Goal: Task Accomplishment & Management: Manage account settings

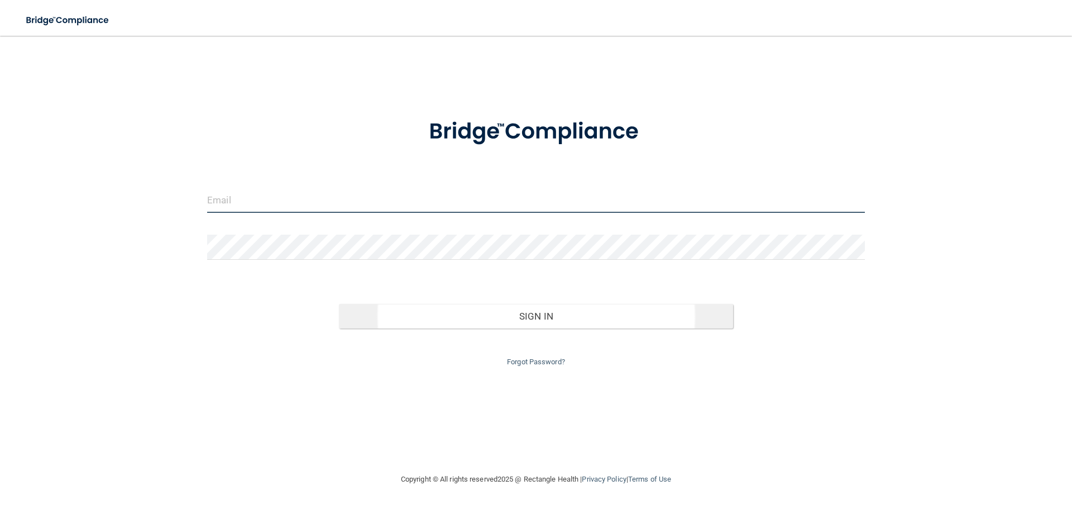
type input "[EMAIL_ADDRESS][DOMAIN_NAME]"
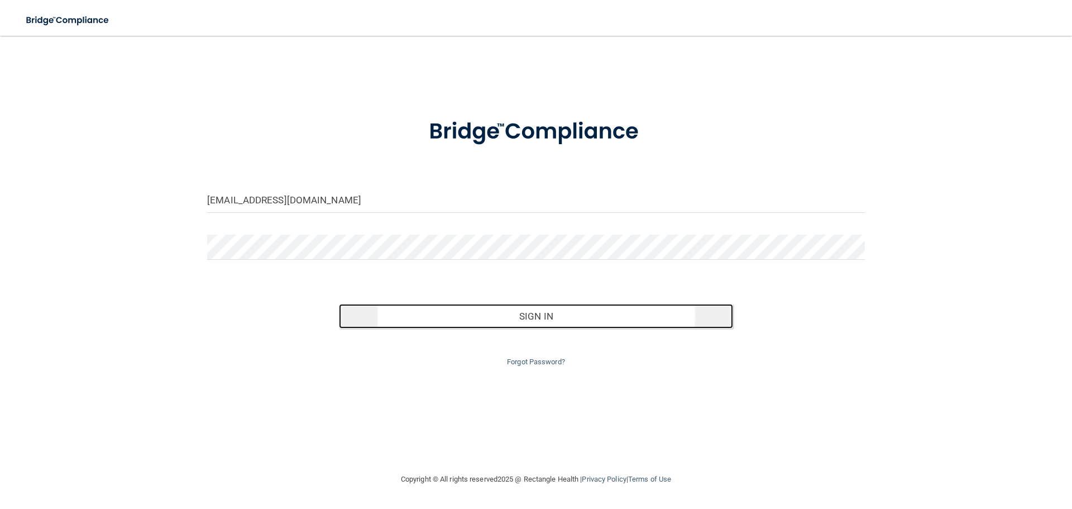
click at [491, 323] on button "Sign In" at bounding box center [536, 316] width 395 height 25
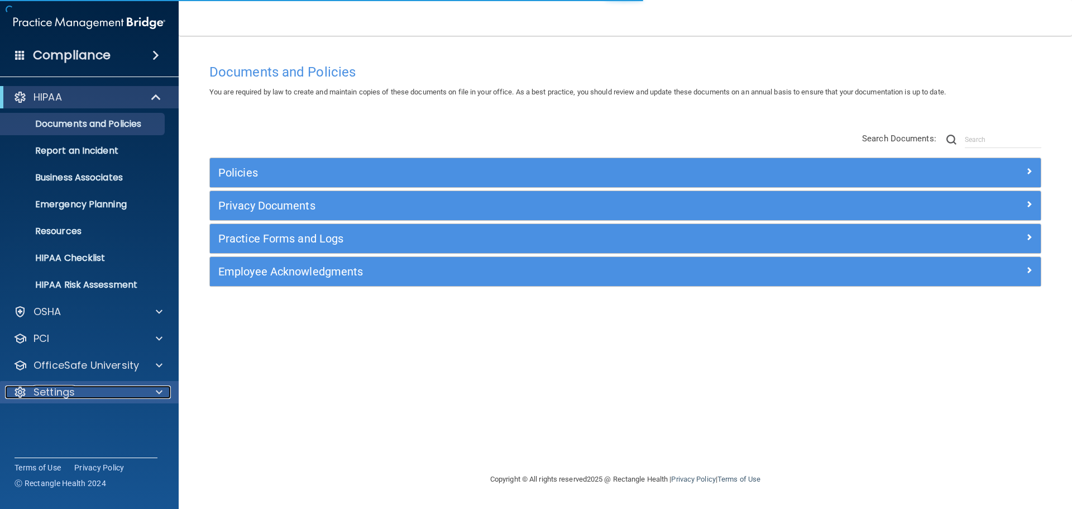
click at [64, 392] on p "Settings" at bounding box center [53, 391] width 41 height 13
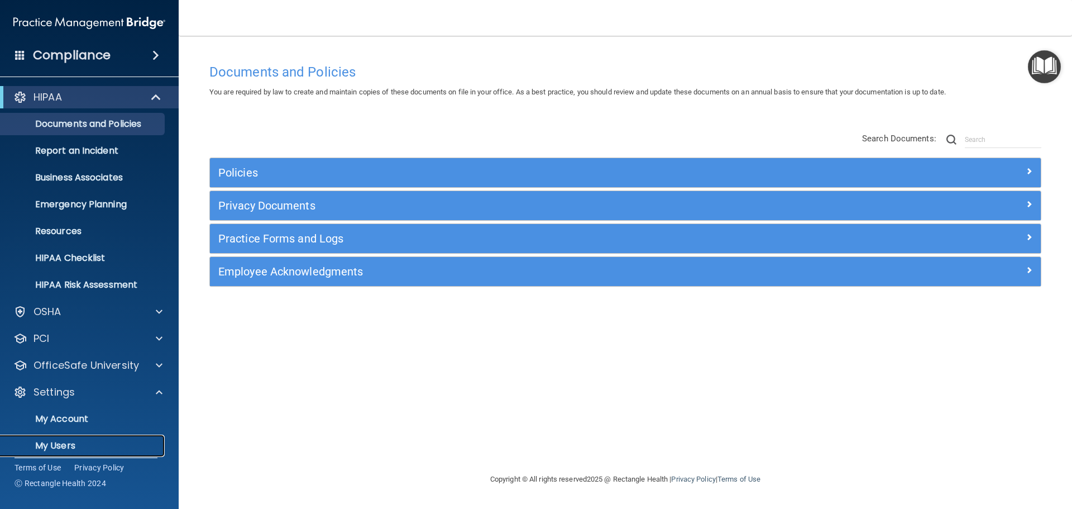
click at [64, 442] on p "My Users" at bounding box center [83, 445] width 152 height 11
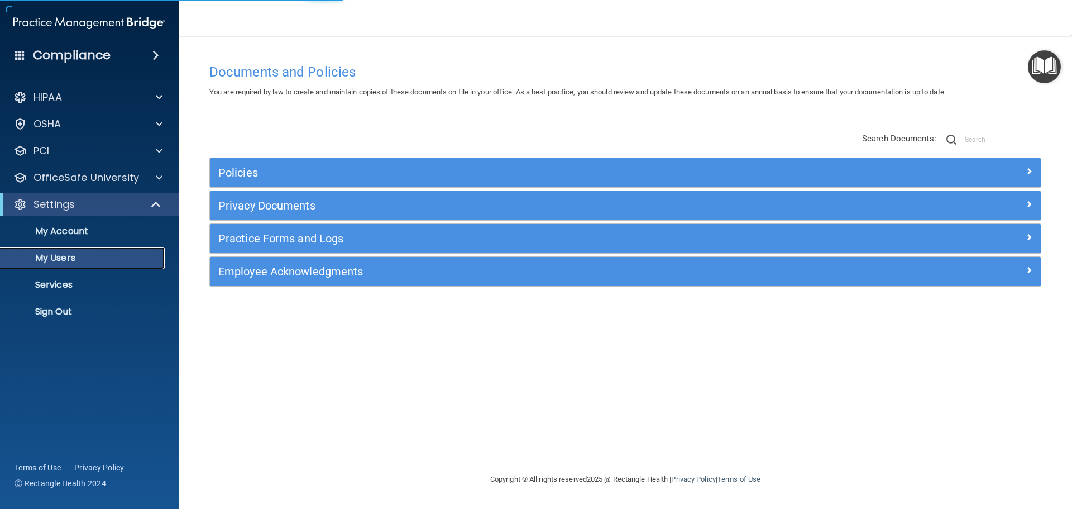
select select "20"
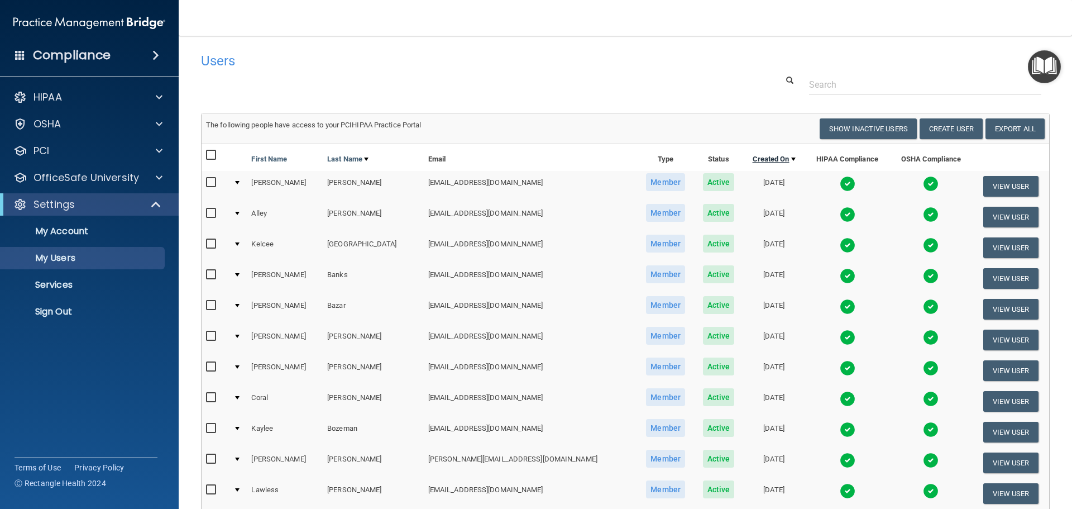
click at [753, 157] on link "Created On" at bounding box center [774, 158] width 43 height 13
select select "20"
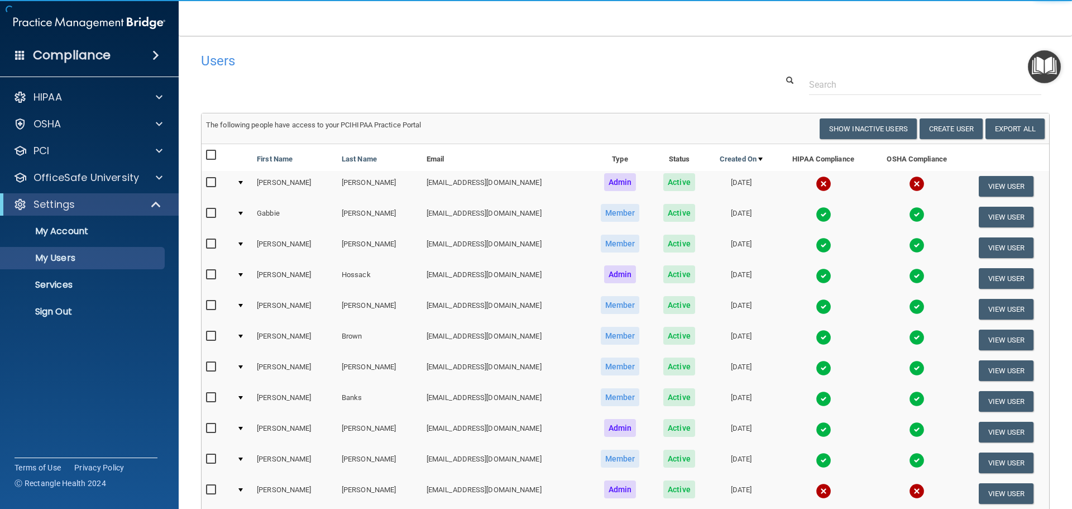
click at [732, 157] on link "Created On" at bounding box center [741, 158] width 43 height 13
select select "20"
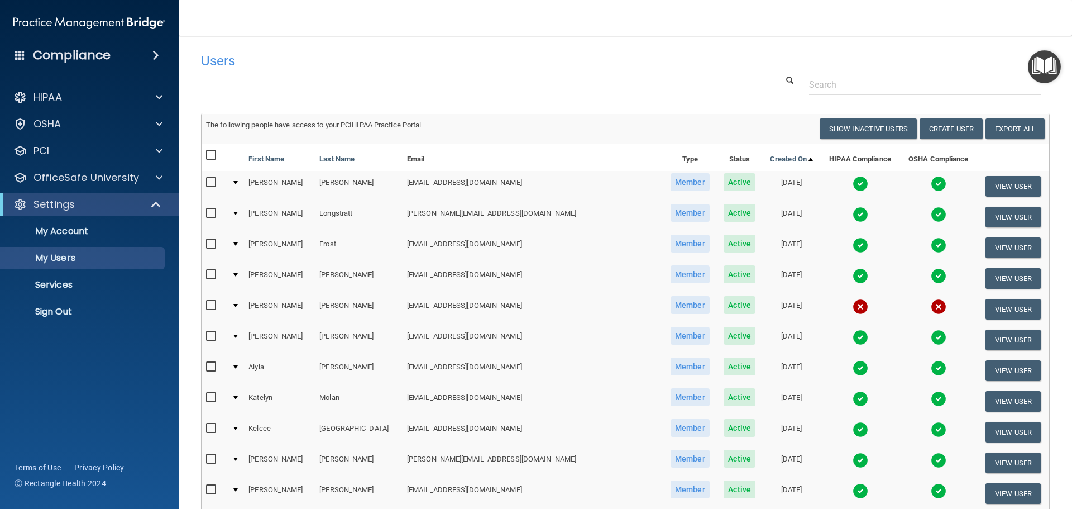
click at [212, 274] on input "checkbox" at bounding box center [212, 274] width 13 height 9
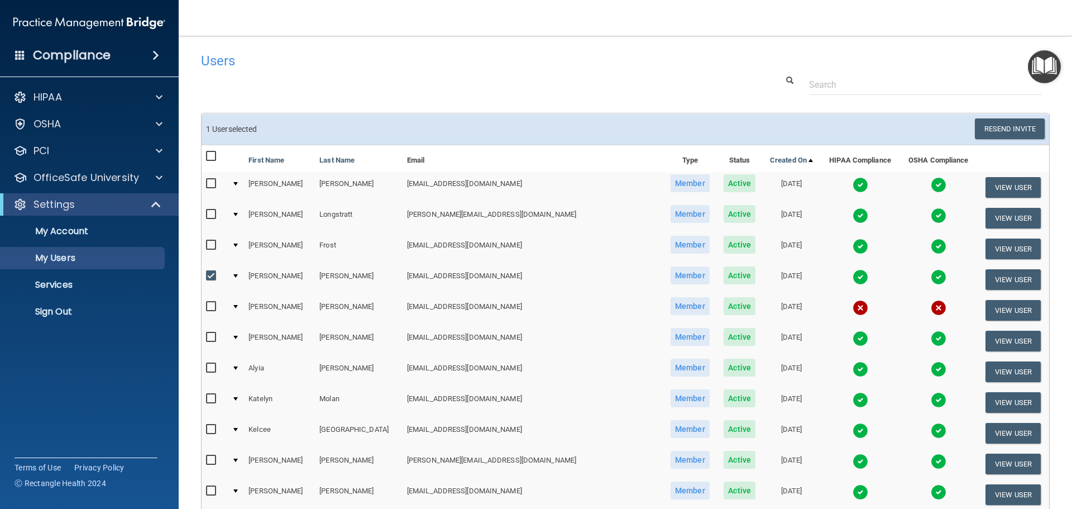
click at [212, 274] on input "checkbox" at bounding box center [212, 275] width 13 height 9
checkbox input "false"
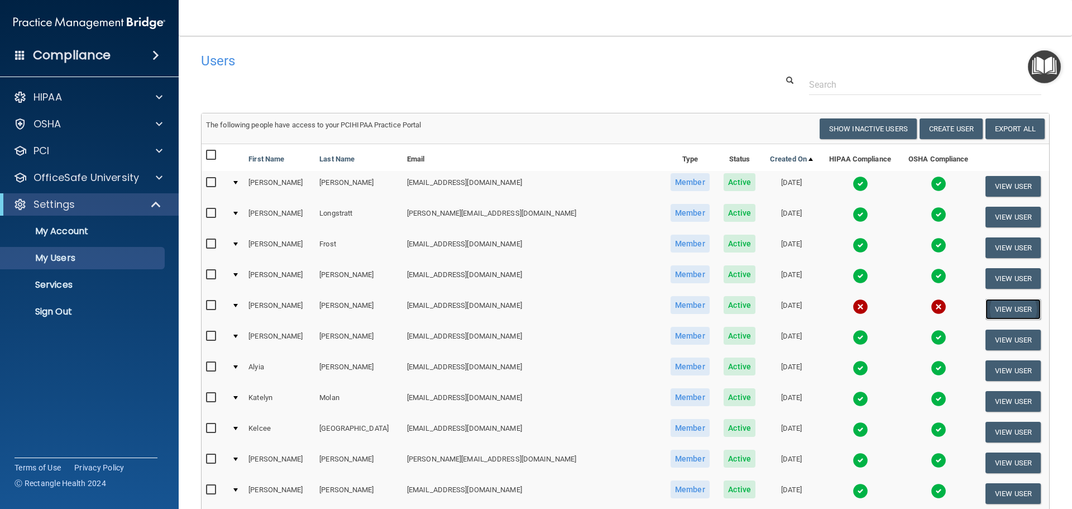
click at [1005, 310] on button "View User" at bounding box center [1012, 309] width 55 height 21
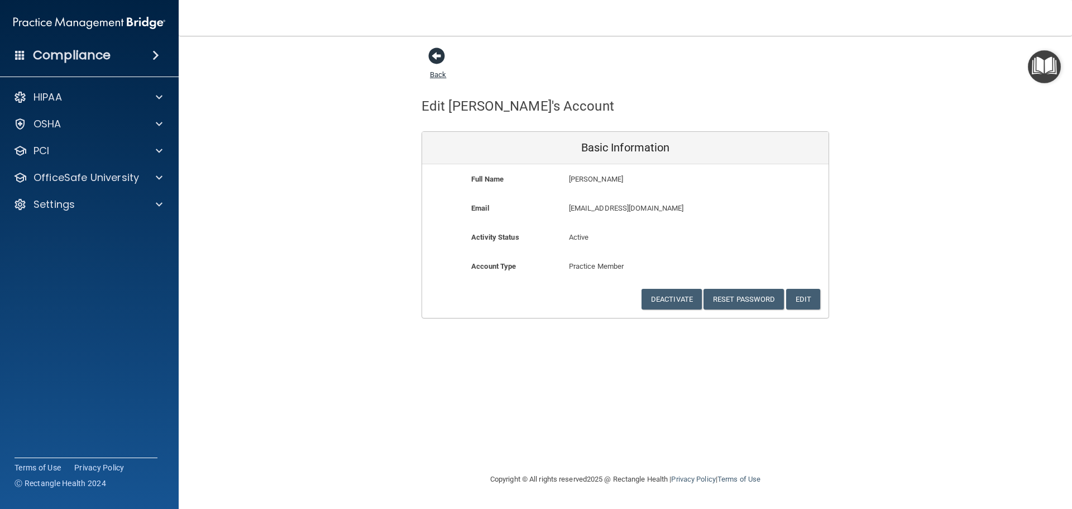
click at [443, 59] on span at bounding box center [436, 55] width 17 height 17
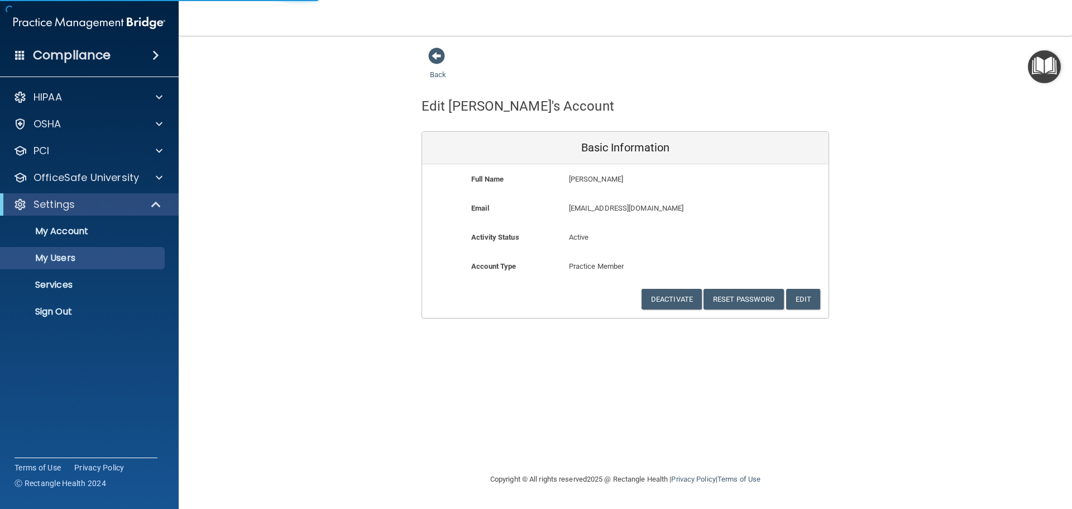
select select "20"
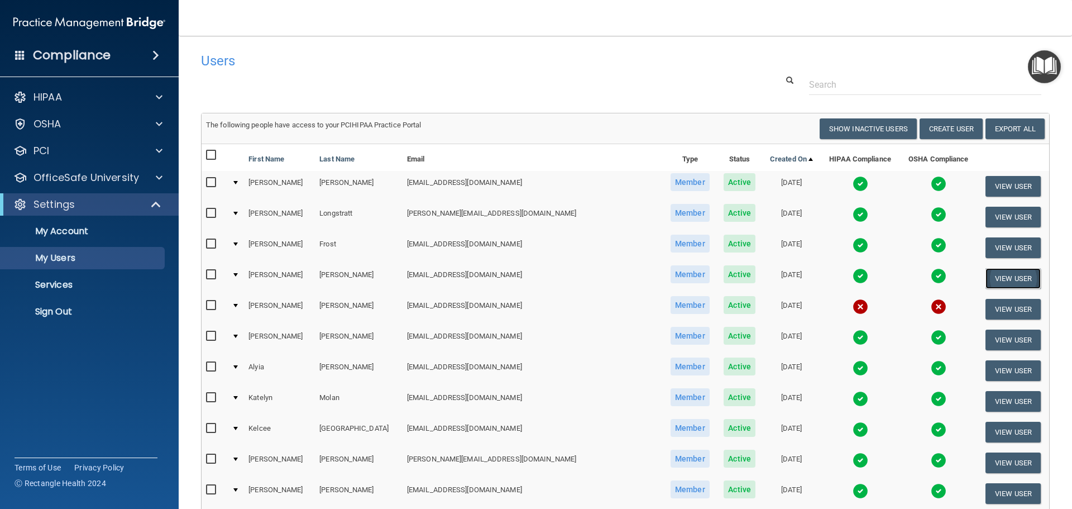
click at [994, 272] on button "View User" at bounding box center [1012, 278] width 55 height 21
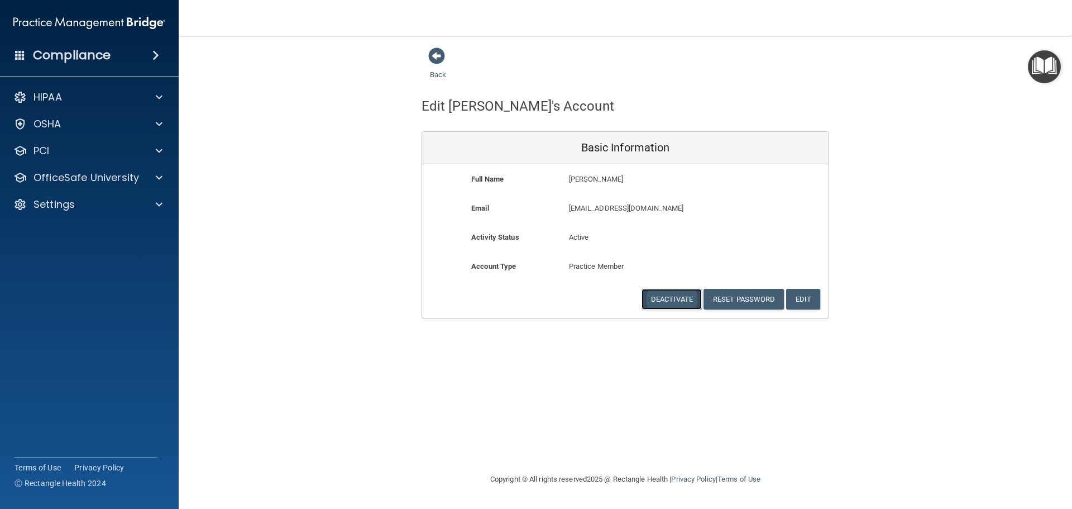
click at [672, 300] on button "Deactivate" at bounding box center [671, 299] width 60 height 21
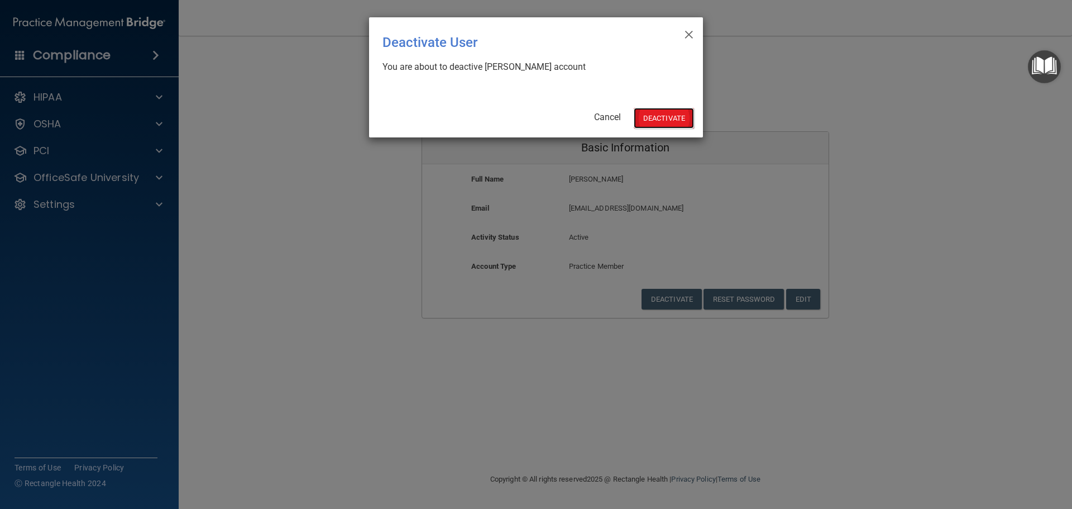
click at [681, 116] on button "Deactivate" at bounding box center [664, 118] width 60 height 21
